Goal: Information Seeking & Learning: Understand process/instructions

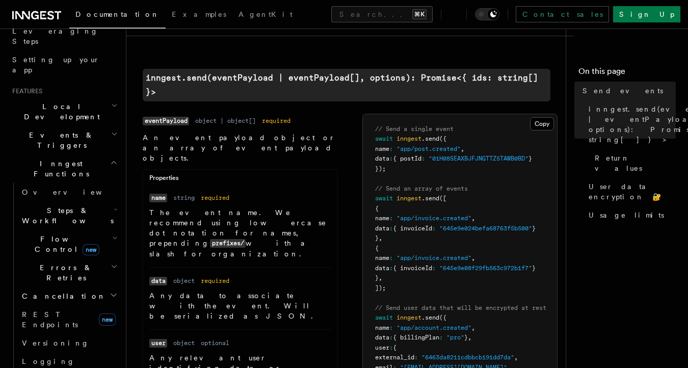
scroll to position [174, 0]
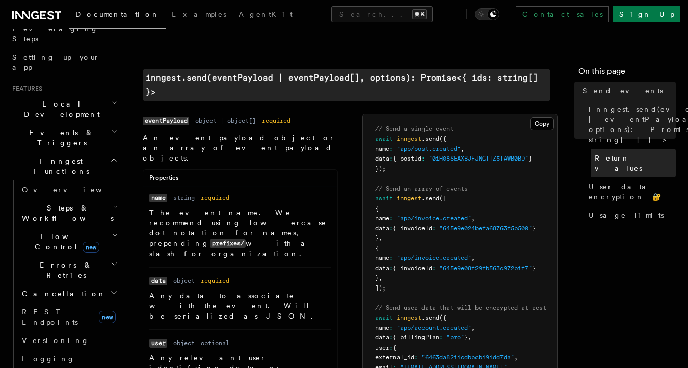
click at [614, 153] on span "Return values" at bounding box center [635, 163] width 81 height 20
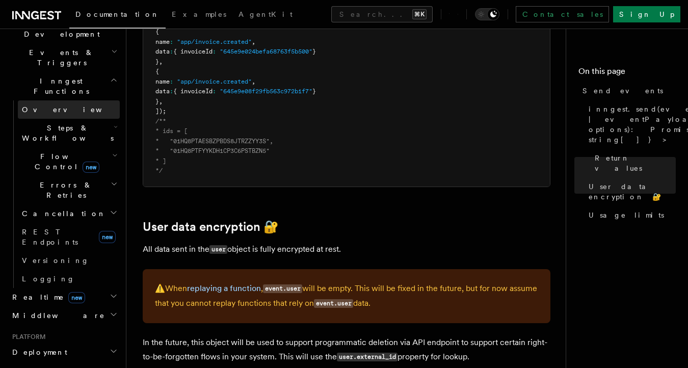
scroll to position [257, 0]
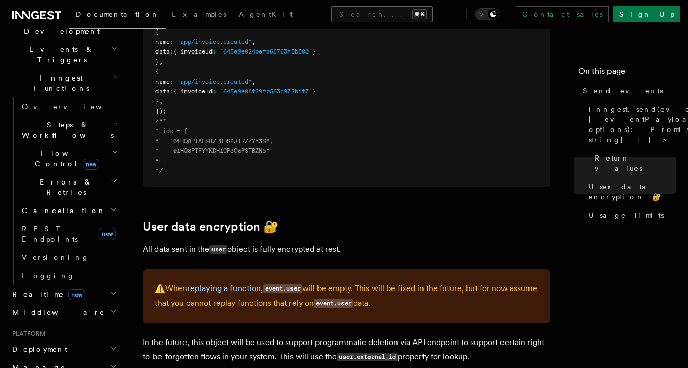
click at [334, 9] on button "Search... ⌘K" at bounding box center [381, 14] width 101 height 16
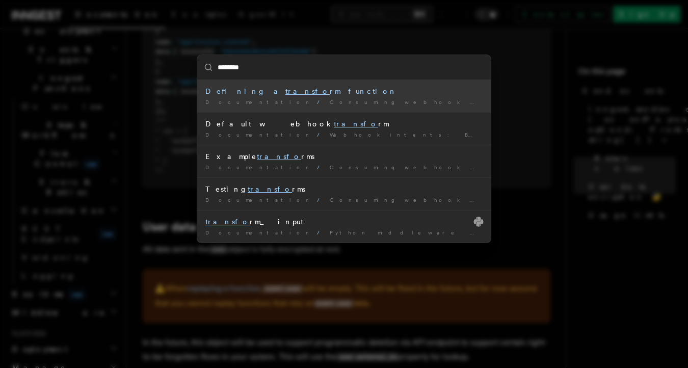
type input "*********"
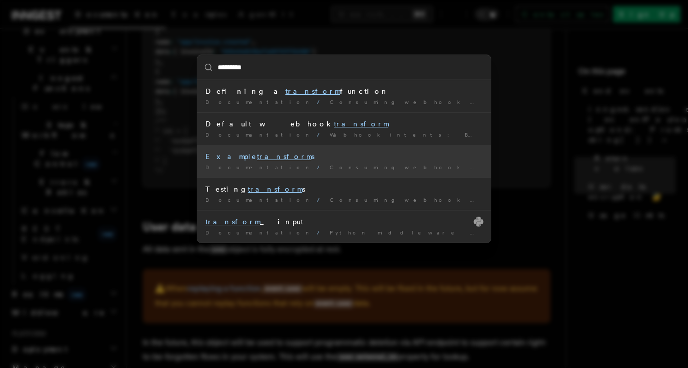
click at [257, 157] on mark "transform" at bounding box center [284, 156] width 55 height 8
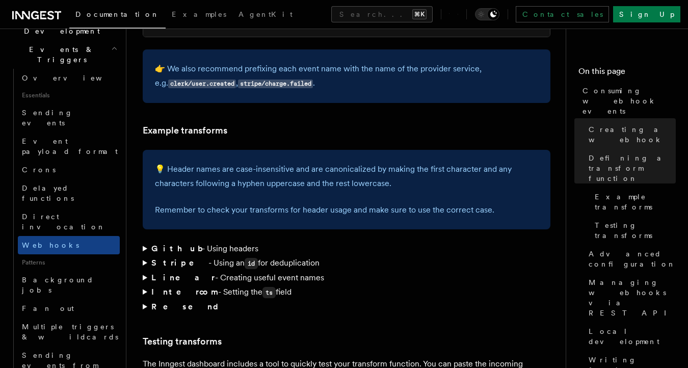
scroll to position [1463, 0]
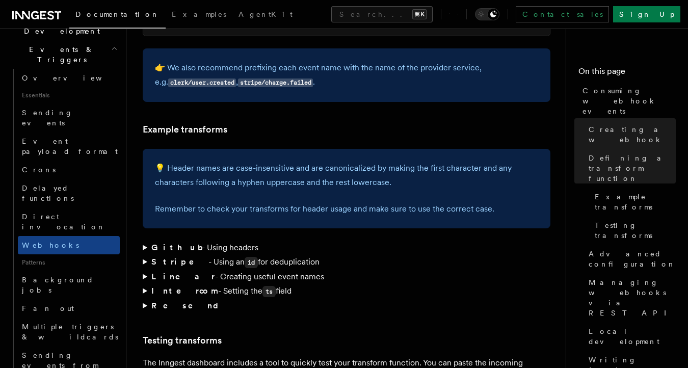
click at [144, 255] on summary "Stripe - Using an id for deduplication" at bounding box center [347, 262] width 408 height 15
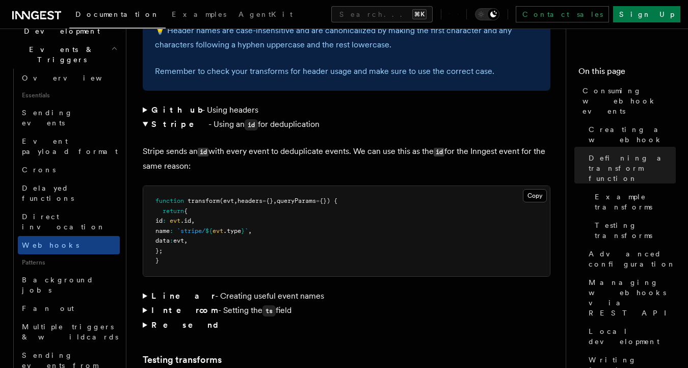
scroll to position [1601, 0]
drag, startPoint x: 213, startPoint y: 181, endPoint x: 170, endPoint y: 181, distance: 43.3
click at [170, 185] on pre "function transform (evt , headers = {} , queryParams = {}) { return { id : evt …" at bounding box center [346, 230] width 407 height 90
copy span "id : evt .id ,"
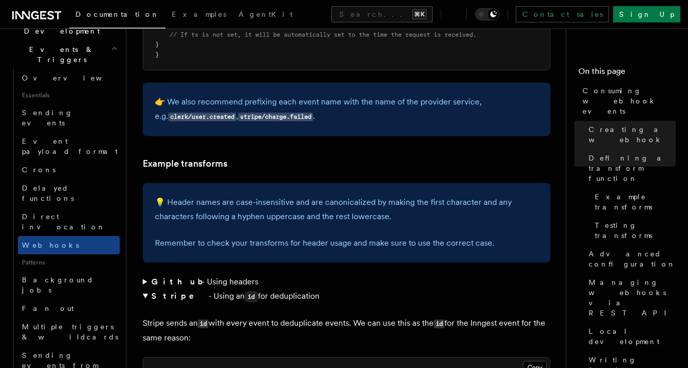
scroll to position [1418, 0]
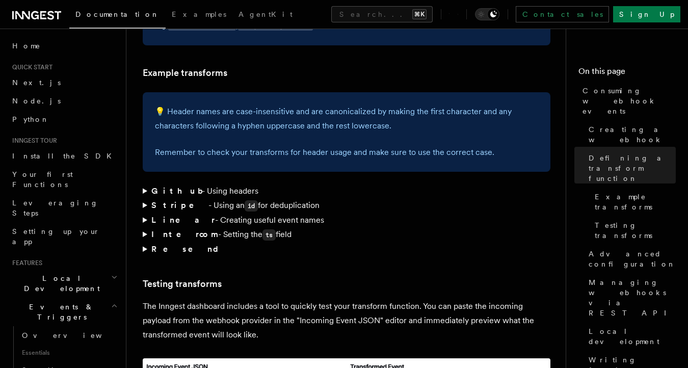
scroll to position [1520, 0]
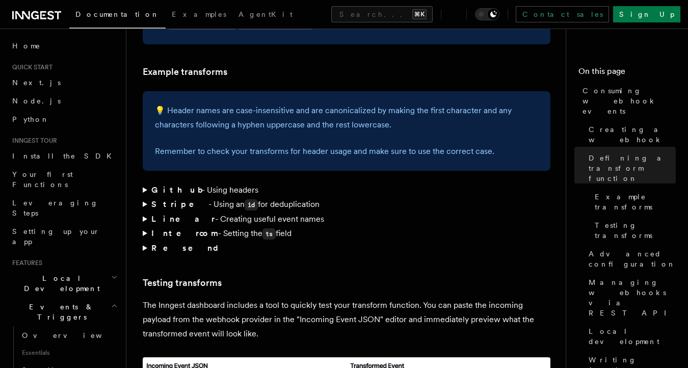
click at [143, 241] on summary "Resend" at bounding box center [347, 248] width 408 height 14
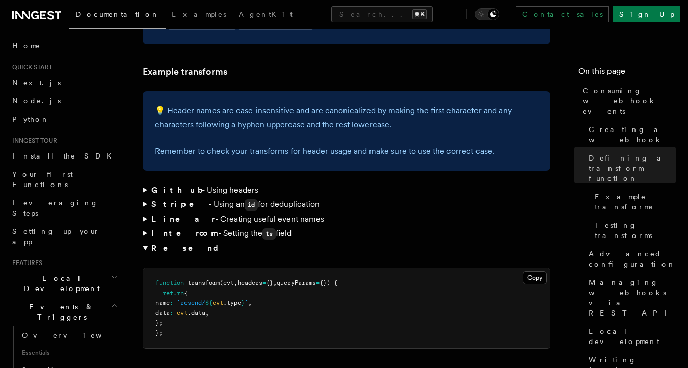
click at [143, 241] on summary "Resend" at bounding box center [347, 248] width 408 height 14
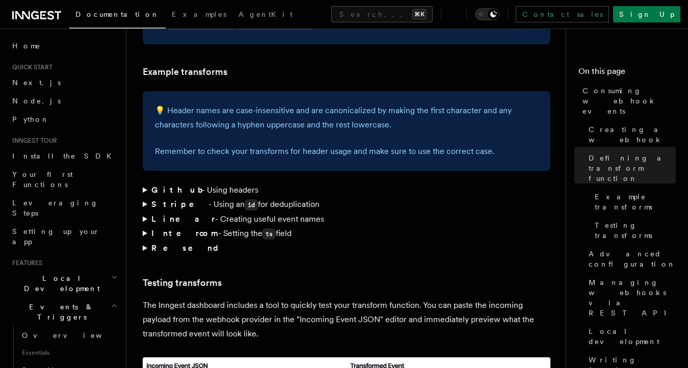
click at [144, 183] on summary "Github - Using headers" at bounding box center [347, 190] width 408 height 14
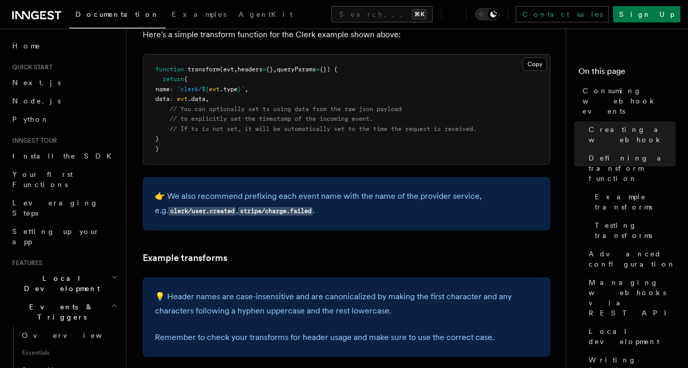
scroll to position [1328, 0]
